Goal: Task Accomplishment & Management: Manage account settings

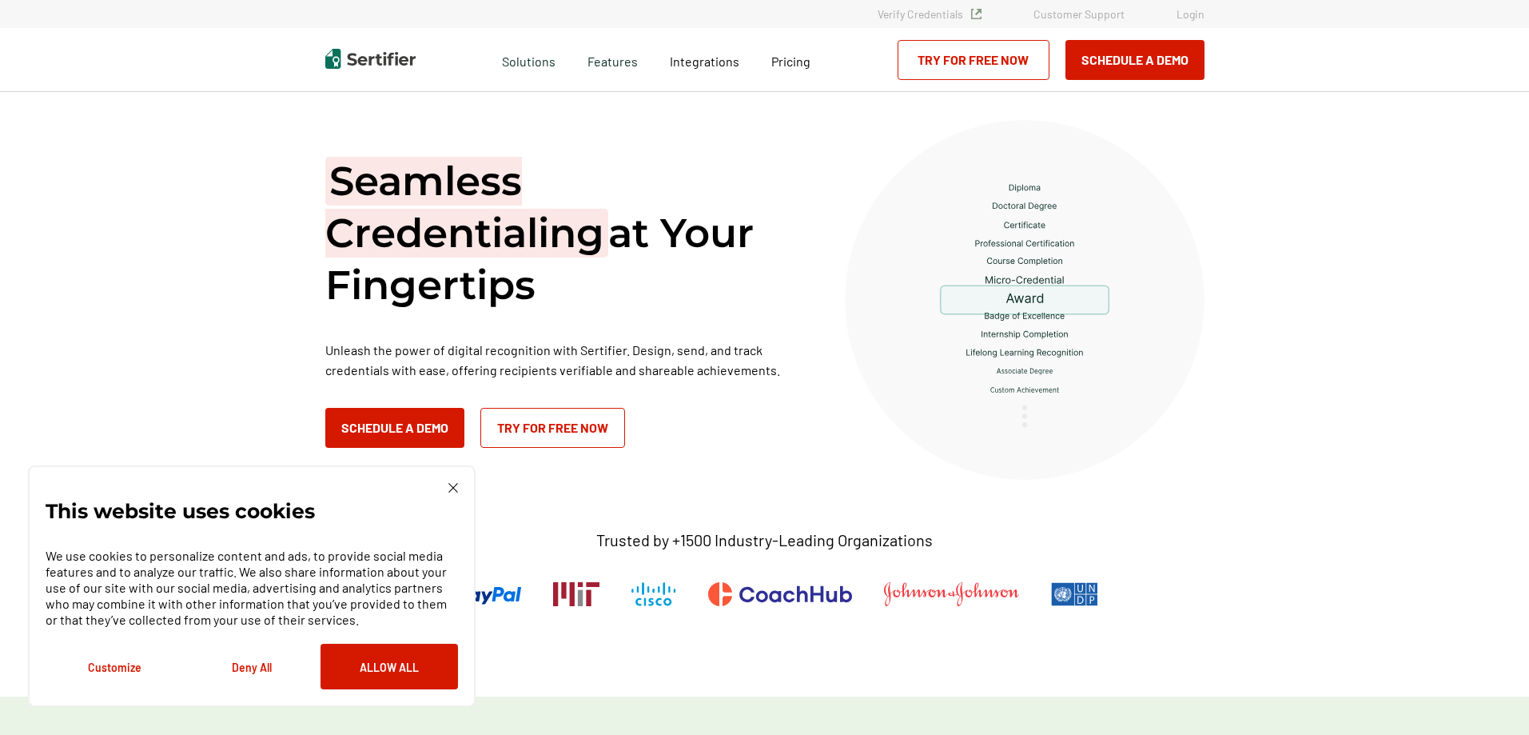
click at [1195, 10] on link "Login" at bounding box center [1191, 14] width 28 height 14
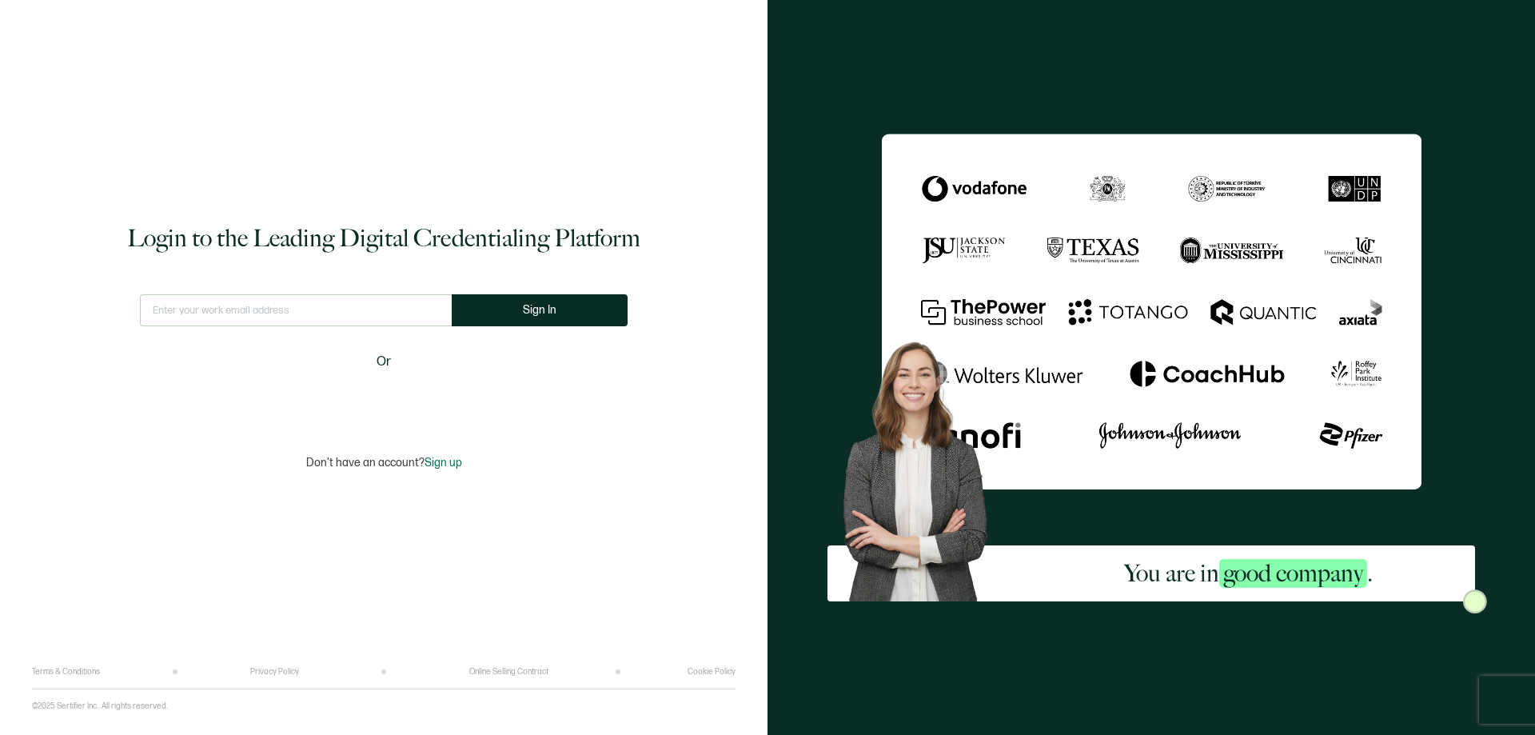
click at [279, 333] on div "This doesn't look like a valid email." at bounding box center [296, 317] width 312 height 46
click at [277, 314] on input "text" at bounding box center [296, 310] width 312 height 32
paste input "[EMAIL_ADDRESS][DOMAIN_NAME]"
type input "bdent@associationsmgt.com"
click at [493, 303] on button "Sign In" at bounding box center [540, 310] width 176 height 32
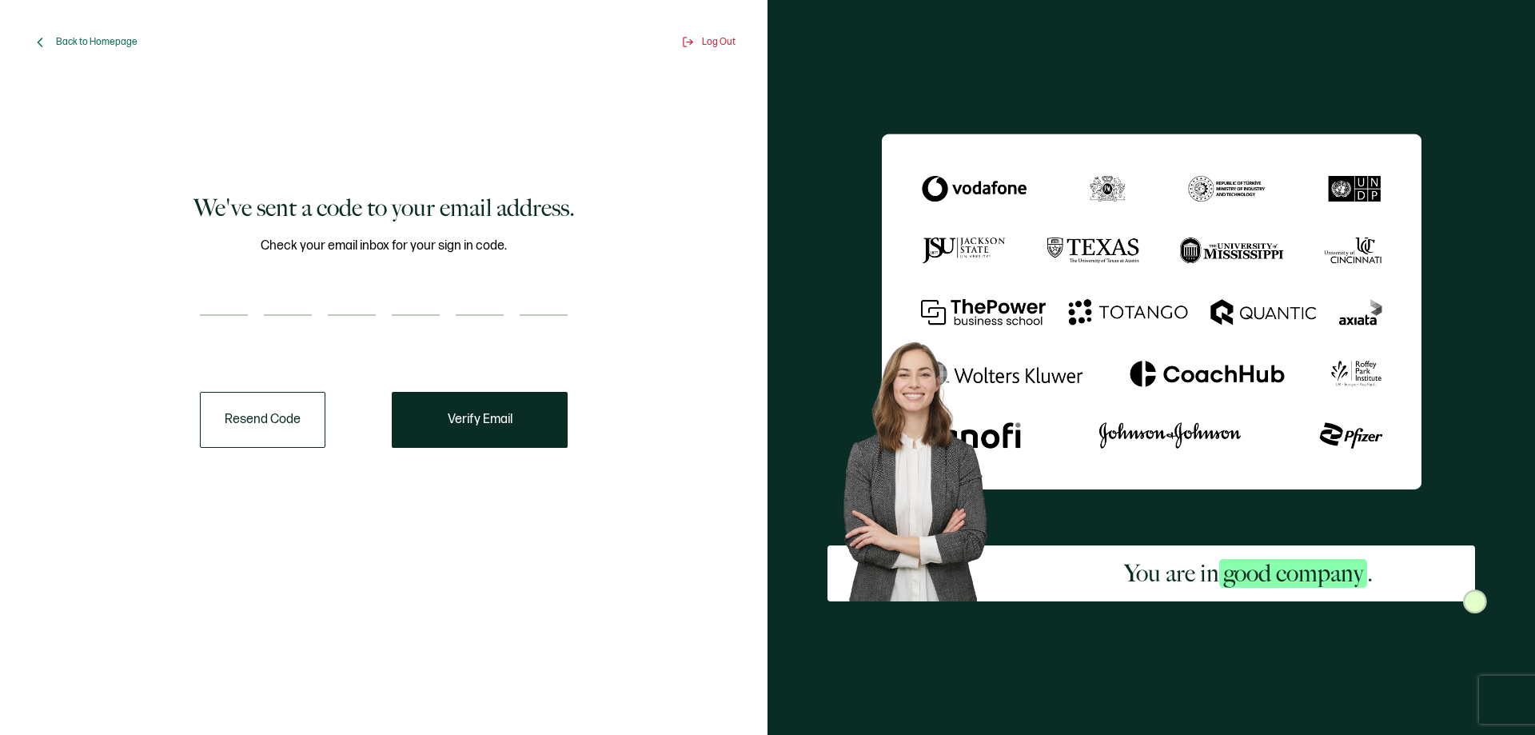
click at [256, 423] on button "Resend Code" at bounding box center [263, 420] width 126 height 56
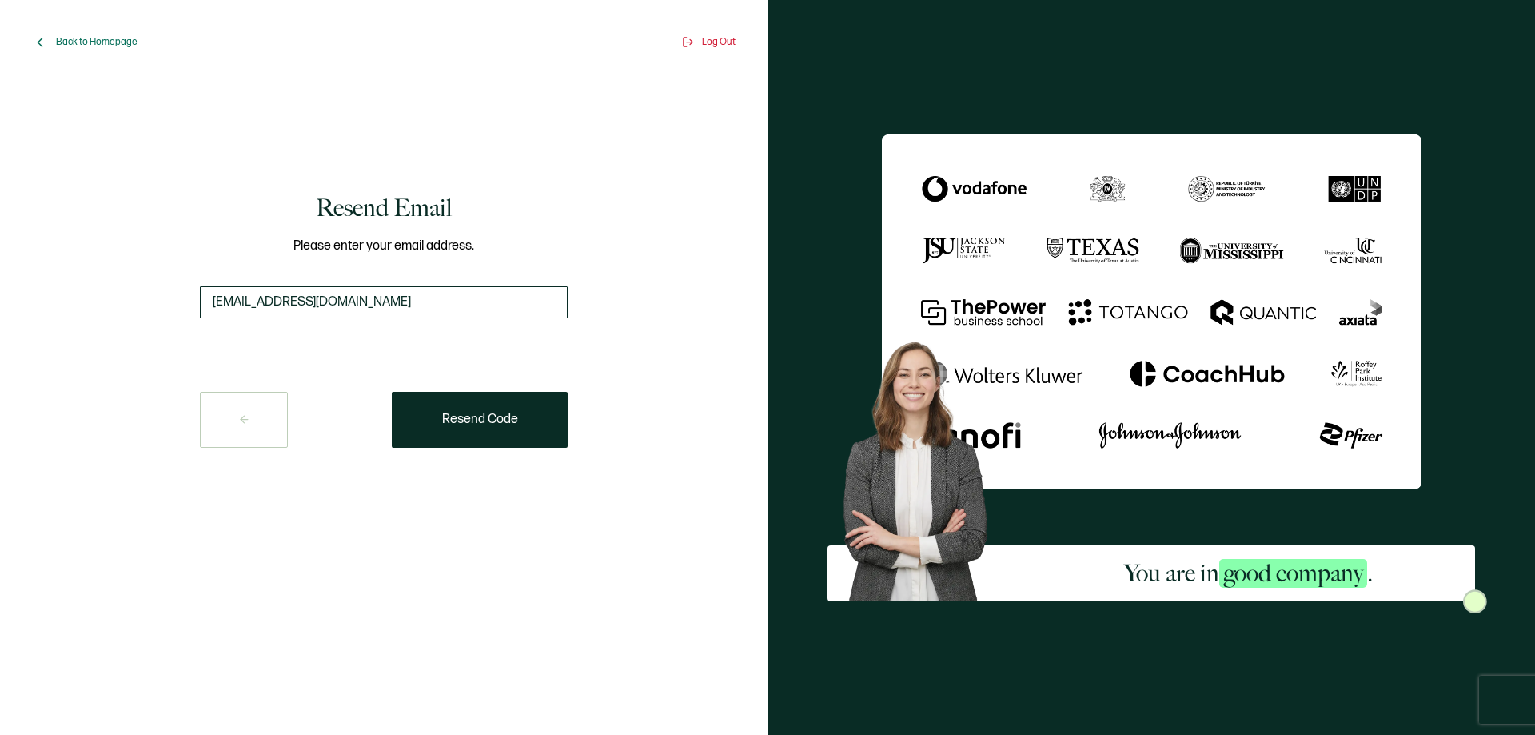
drag, startPoint x: 399, startPoint y: 297, endPoint x: 222, endPoint y: 307, distance: 176.9
click at [134, 304] on div "Resend Email Please enter your email address. bdent@associationsmgt.com Resend …" at bounding box center [384, 320] width 680 height 456
click at [494, 411] on button "Resend Code" at bounding box center [480, 420] width 176 height 56
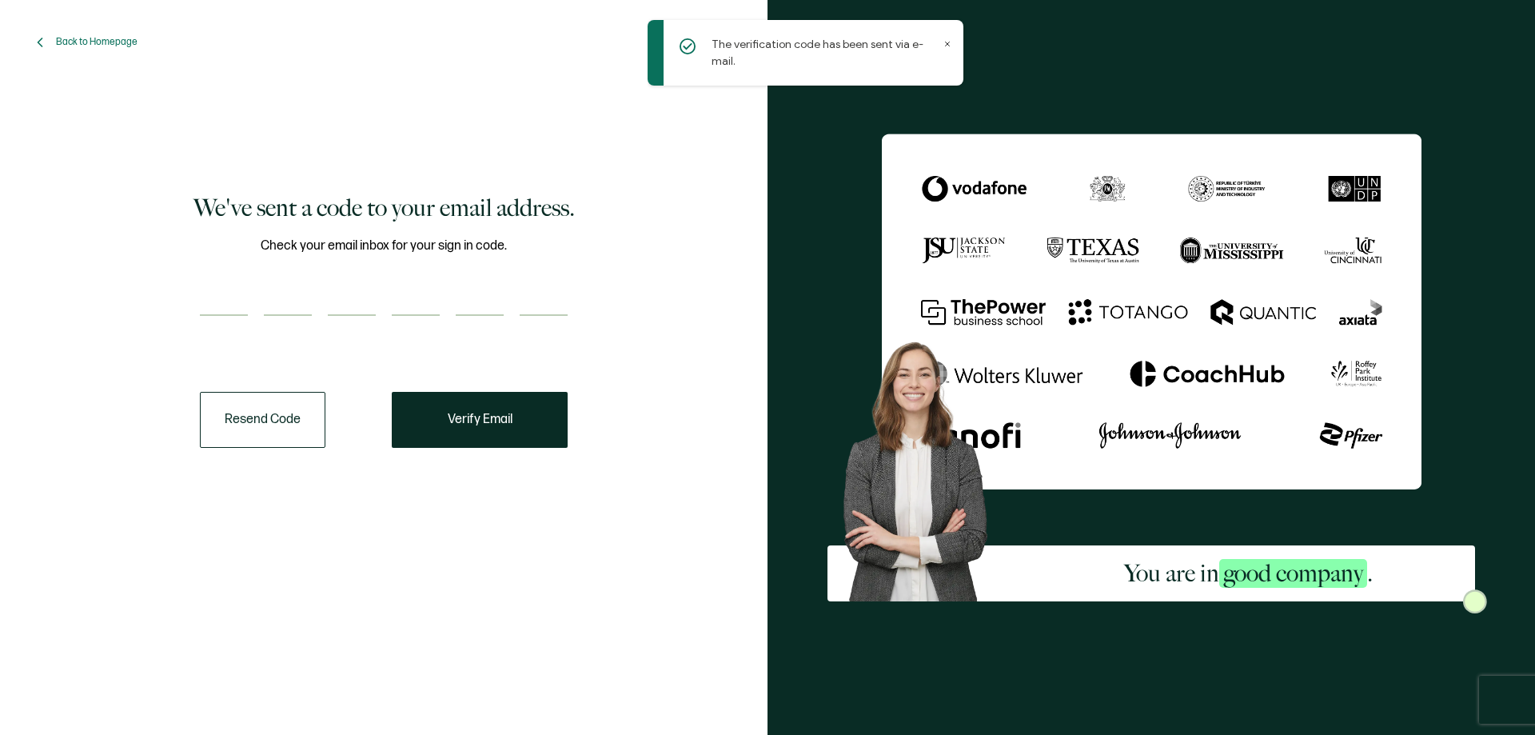
click at [946, 43] on icon at bounding box center [947, 44] width 8 height 8
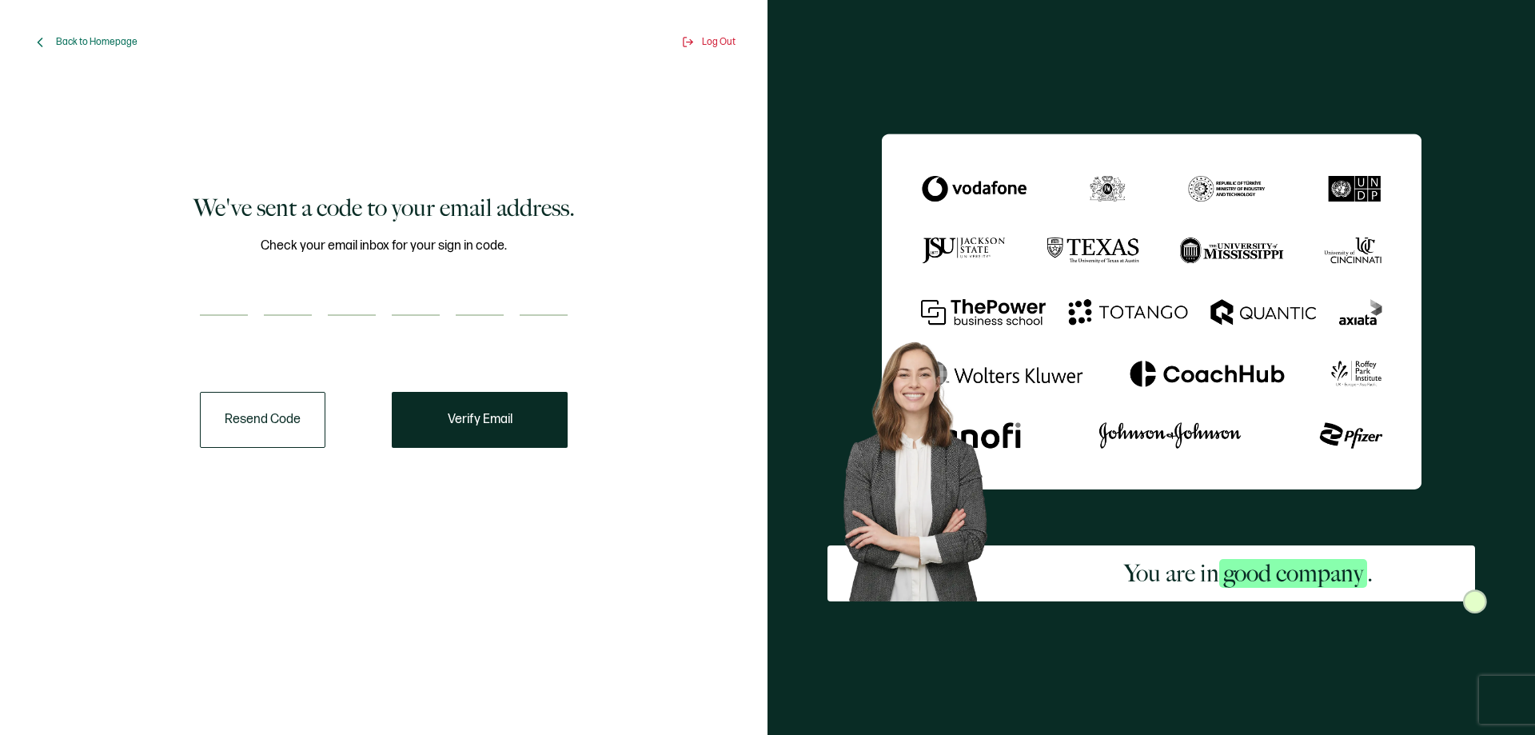
drag, startPoint x: 199, startPoint y: 297, endPoint x: 221, endPoint y: 277, distance: 30.0
click at [221, 276] on div "Check your email inbox for your sign in code." at bounding box center [384, 286] width 368 height 100
click at [216, 291] on input "number" at bounding box center [224, 300] width 48 height 32
type input "5"
type input "3"
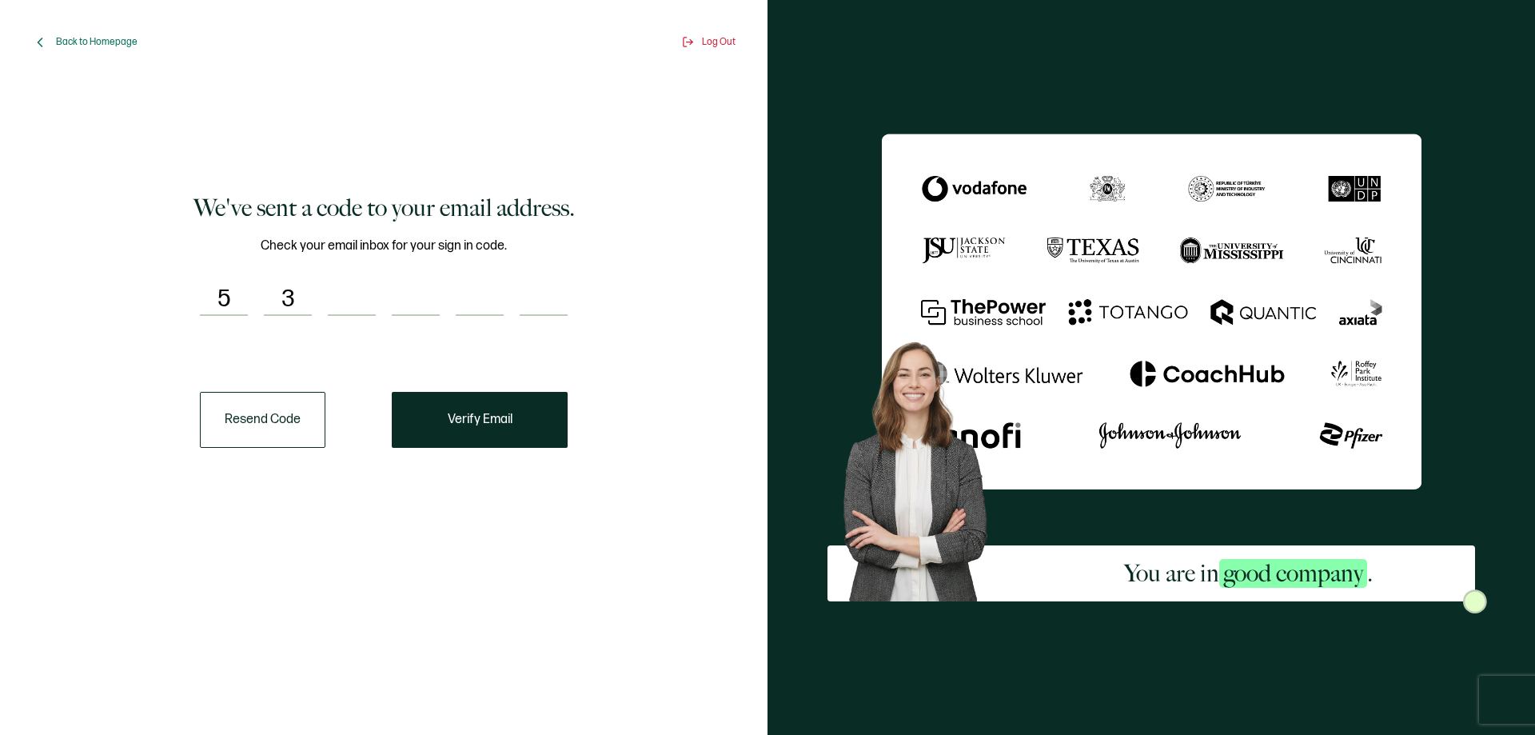
type input "7"
type input "8"
type input "4"
